Goal: Task Accomplishment & Management: Complete application form

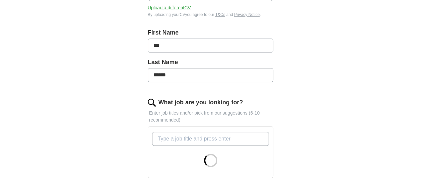
scroll to position [166, 0]
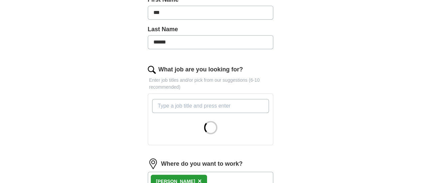
click at [152, 99] on input "What job are you looking for?" at bounding box center [210, 106] width 117 height 14
type input "s"
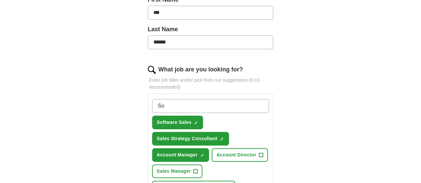
type input "S"
click at [181, 99] on input "Business Develeopment" at bounding box center [210, 106] width 117 height 14
click at [208, 99] on input "Business Development" at bounding box center [210, 106] width 117 height 14
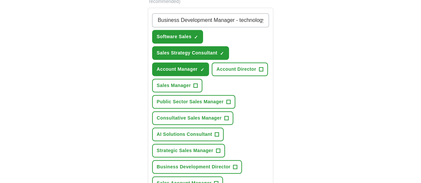
scroll to position [266, 0]
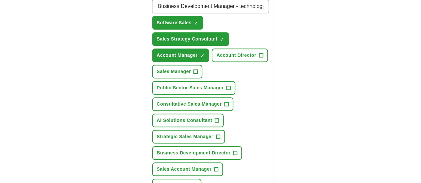
type input "Business Development Manager - technology"
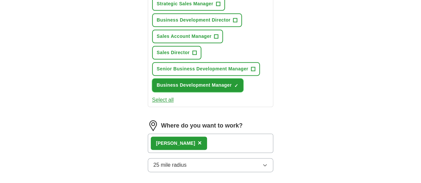
scroll to position [466, 0]
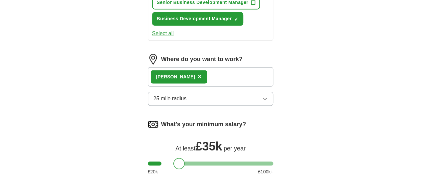
drag, startPoint x: 177, startPoint y: 80, endPoint x: 169, endPoint y: 82, distance: 8.2
click at [173, 158] on div at bounding box center [178, 163] width 11 height 11
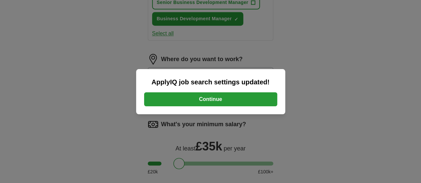
click at [210, 98] on button "Continue" at bounding box center [210, 99] width 133 height 14
